Goal: Use online tool/utility: Utilize a website feature to perform a specific function

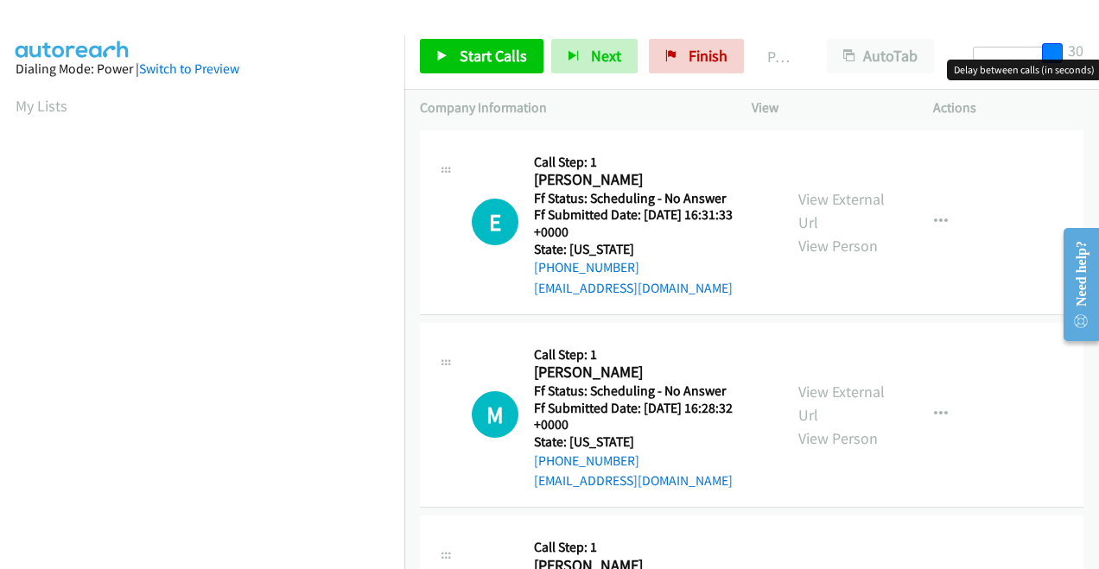
drag, startPoint x: 991, startPoint y: 50, endPoint x: 1085, endPoint y: 68, distance: 95.9
click at [1085, 68] on body "Start Calls Pause Next Finish Paused AutoTab AutoTab 30 Company Information Inf…" at bounding box center [549, 41] width 1099 height 82
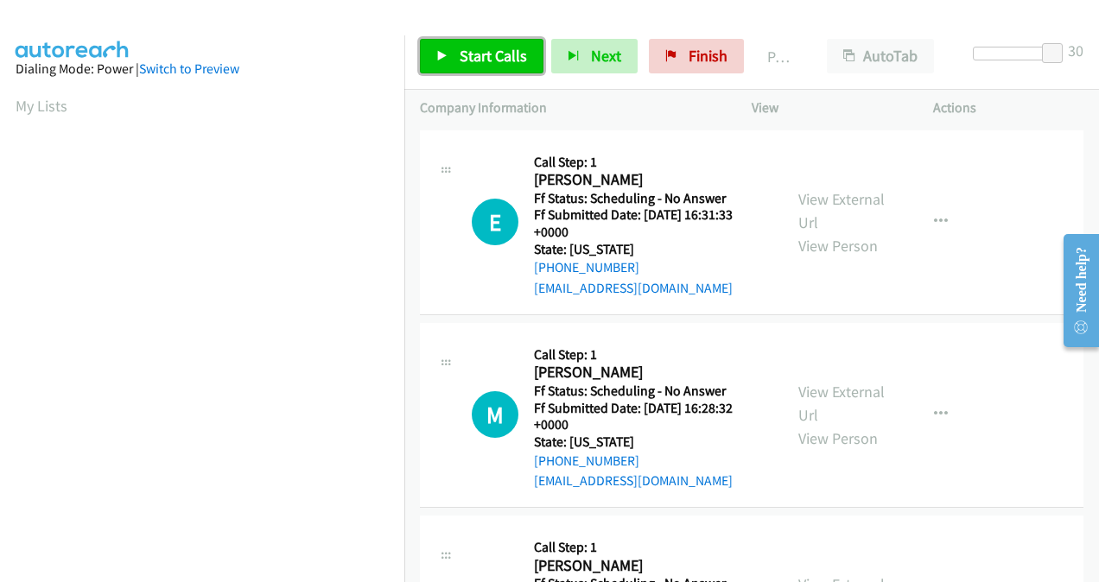
click at [482, 63] on span "Start Calls" at bounding box center [493, 56] width 67 height 20
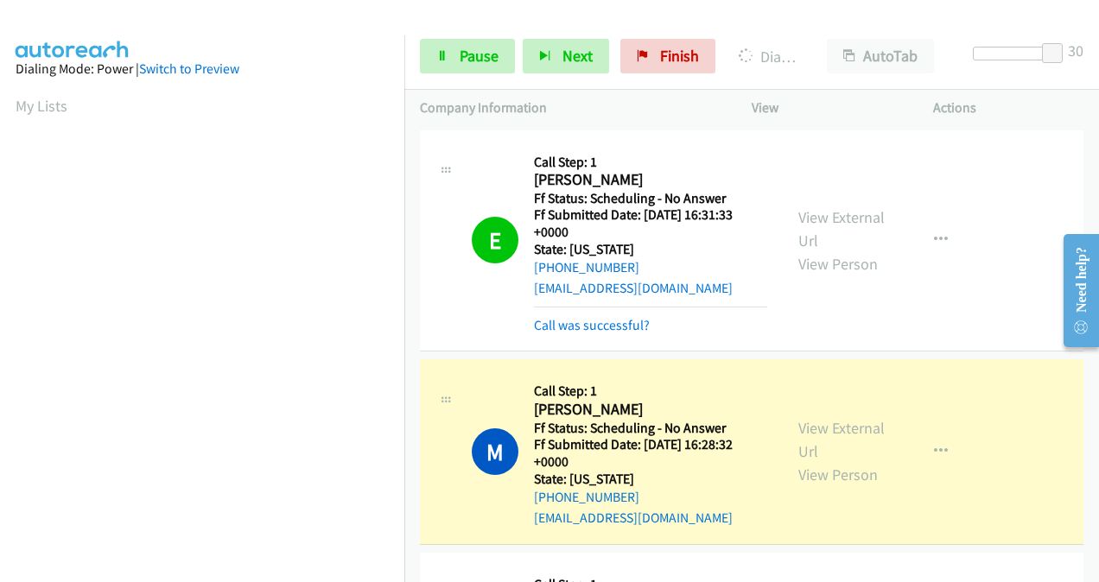
scroll to position [387, 0]
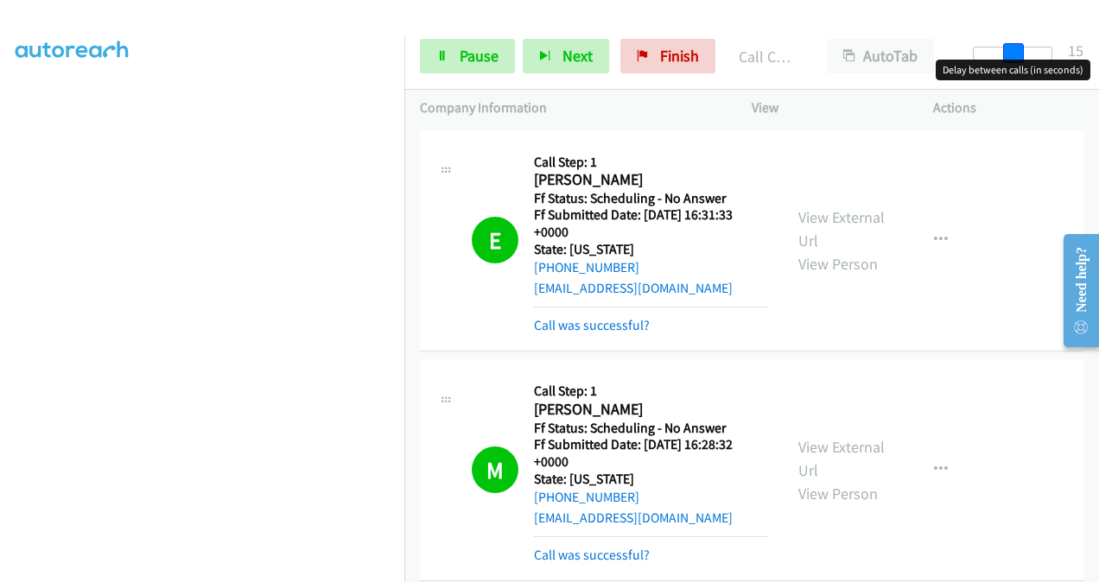
drag, startPoint x: 1048, startPoint y: 59, endPoint x: 1009, endPoint y: 57, distance: 38.9
click at [1009, 57] on span at bounding box center [1013, 53] width 21 height 21
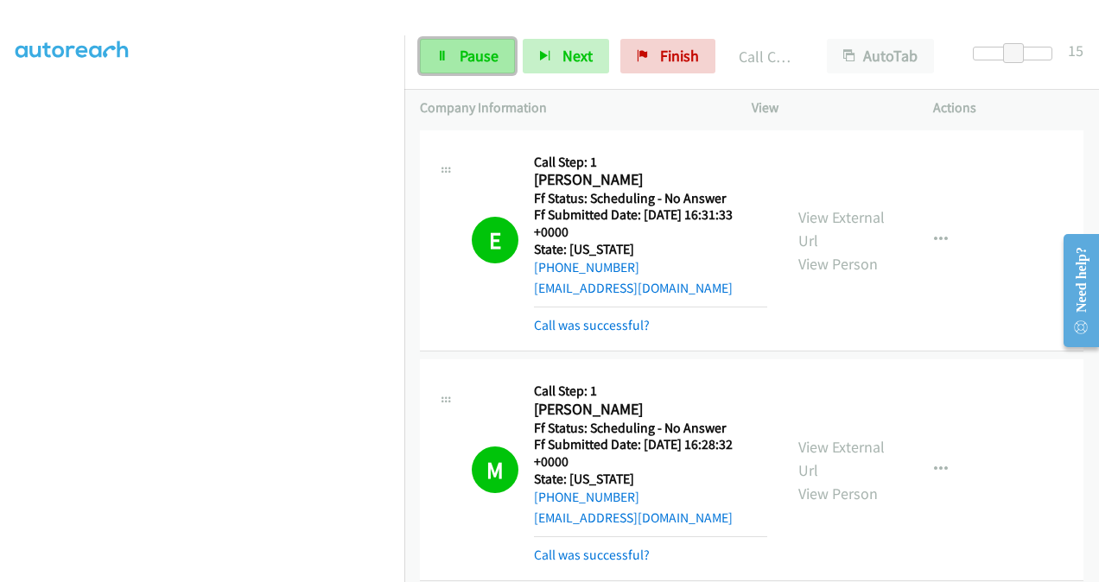
click at [477, 56] on span "Pause" at bounding box center [479, 56] width 39 height 20
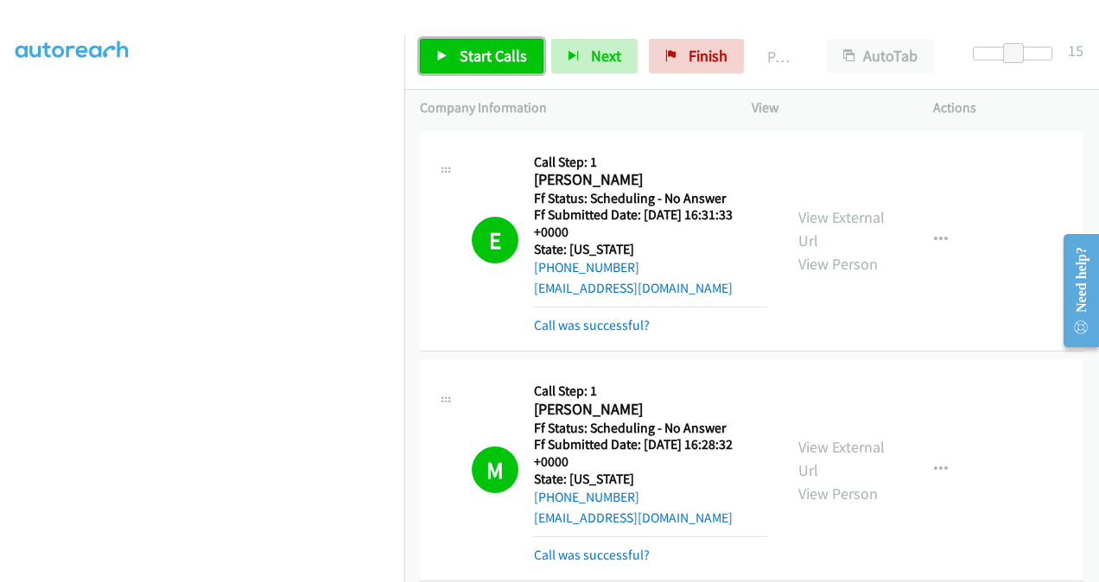
click at [505, 55] on span "Start Calls" at bounding box center [493, 56] width 67 height 20
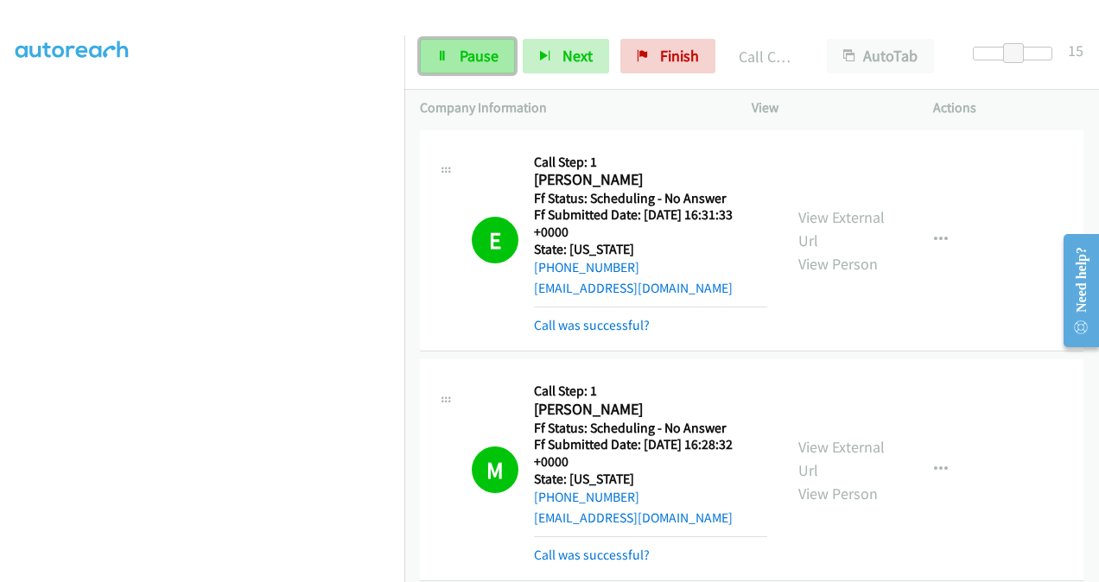
click at [489, 48] on span "Pause" at bounding box center [479, 56] width 39 height 20
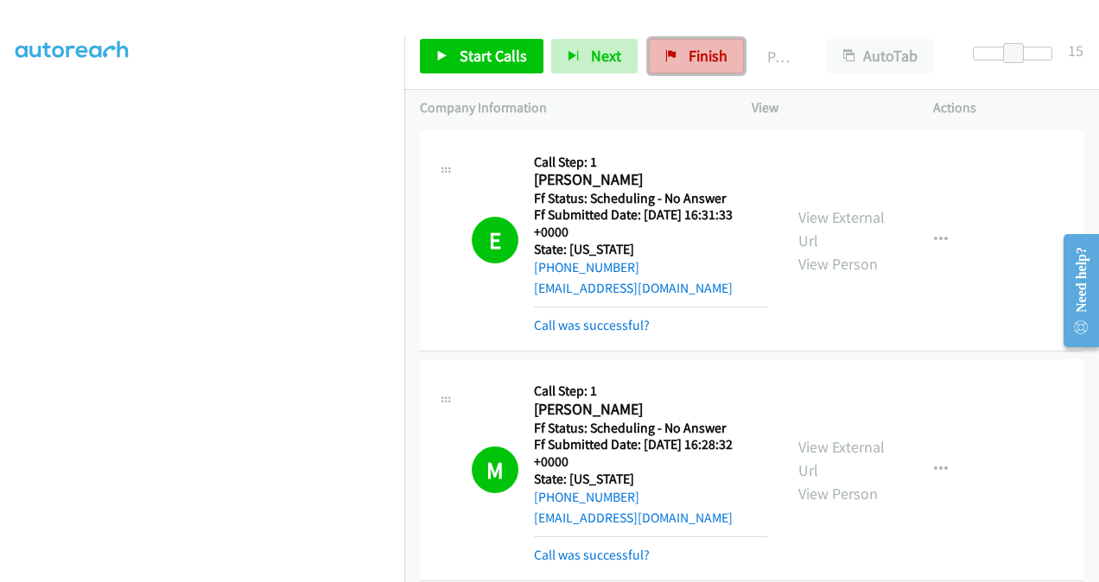
click at [705, 54] on span "Finish" at bounding box center [708, 56] width 39 height 20
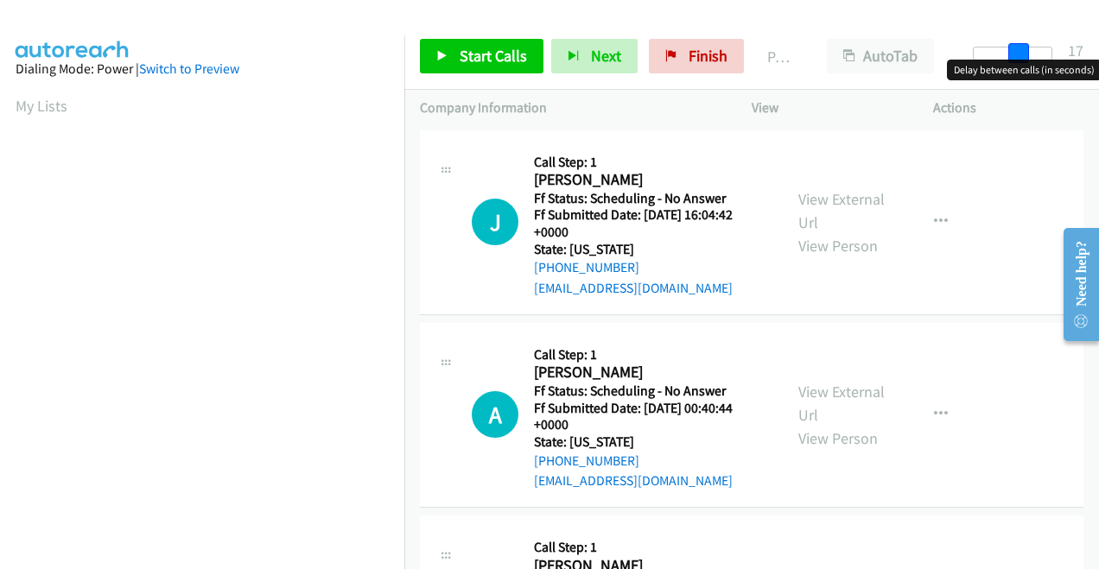
drag, startPoint x: 978, startPoint y: 55, endPoint x: 1021, endPoint y: 62, distance: 43.7
click at [1021, 62] on body "Start Calls Pause Next Finish Paused AutoTab AutoTab 17 Company Information Inf…" at bounding box center [549, 41] width 1099 height 82
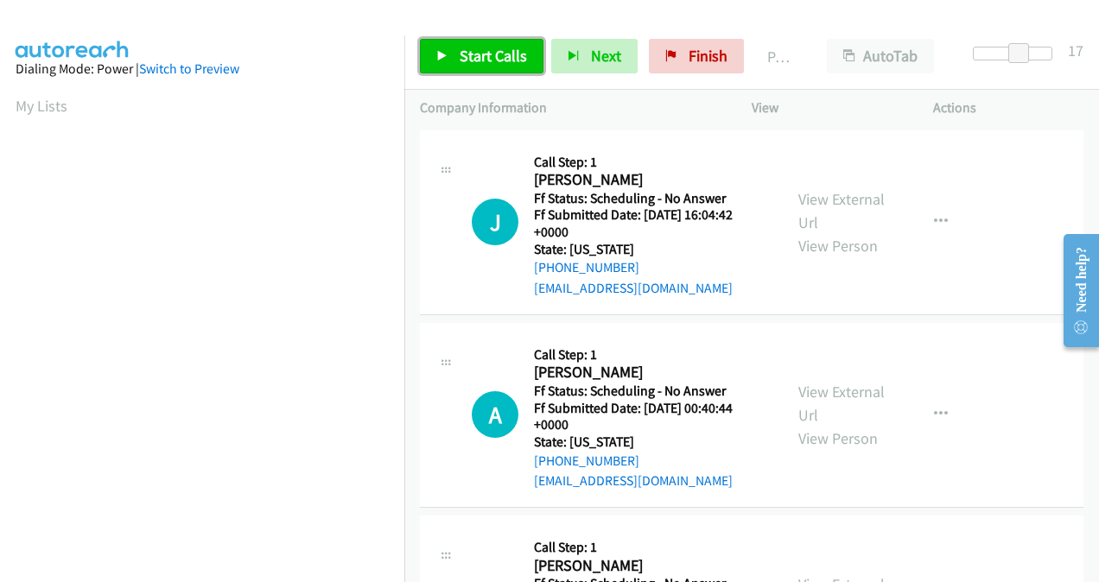
click at [515, 60] on span "Start Calls" at bounding box center [493, 56] width 67 height 20
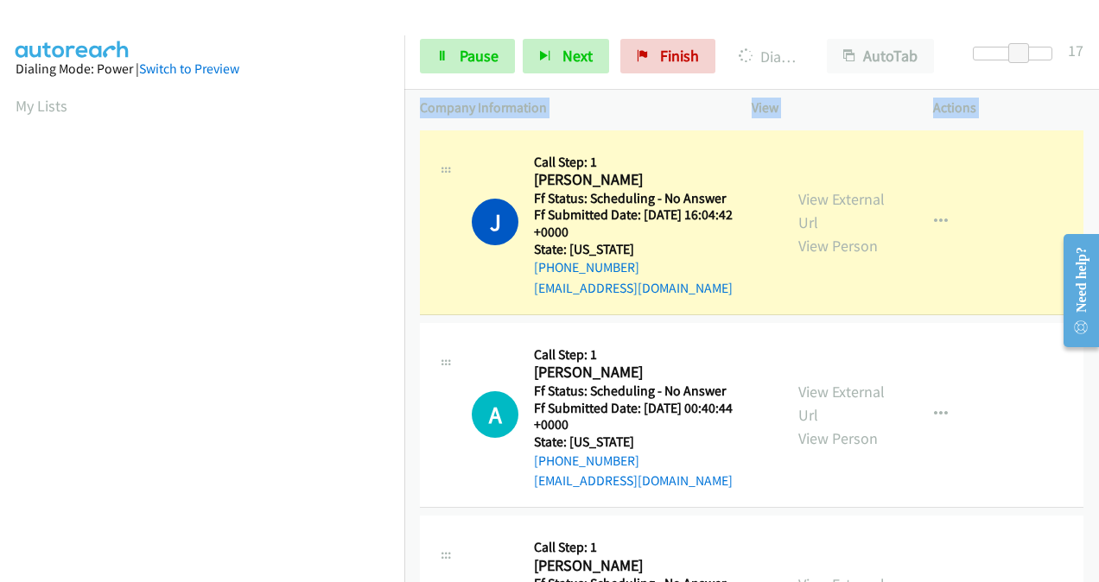
drag, startPoint x: 405, startPoint y: 95, endPoint x: 407, endPoint y: 130, distance: 34.6
click at [407, 0] on div "Start Calls Pause Next Finish Dialing [PERSON_NAME] AutoTab AutoTab 17 Company …" at bounding box center [549, 0] width 1099 height 0
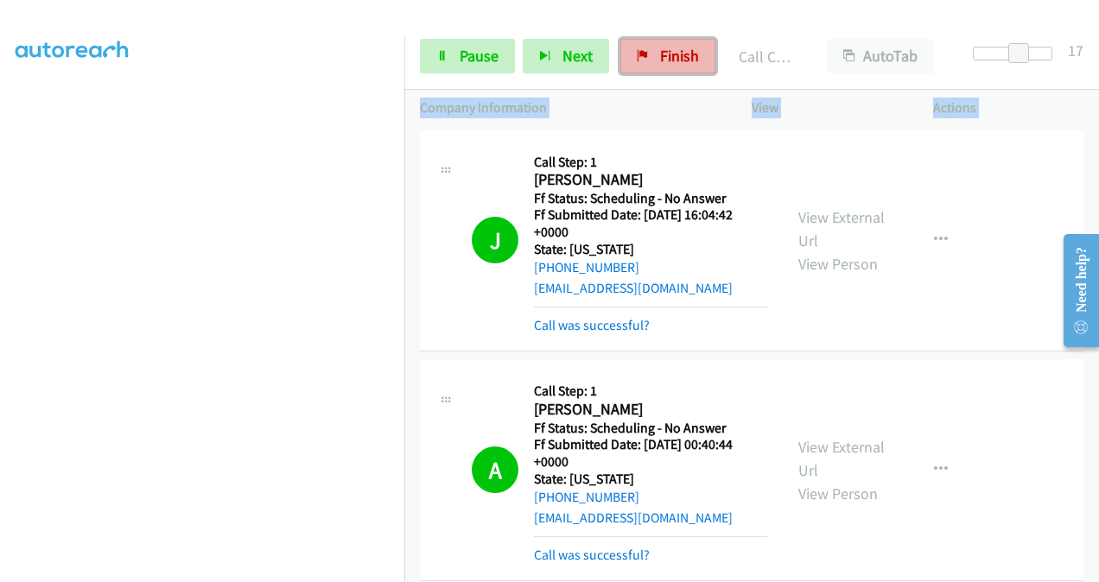
click at [666, 58] on span "Finish" at bounding box center [679, 56] width 39 height 20
